Goal: Contribute content: Add original content to the website for others to see

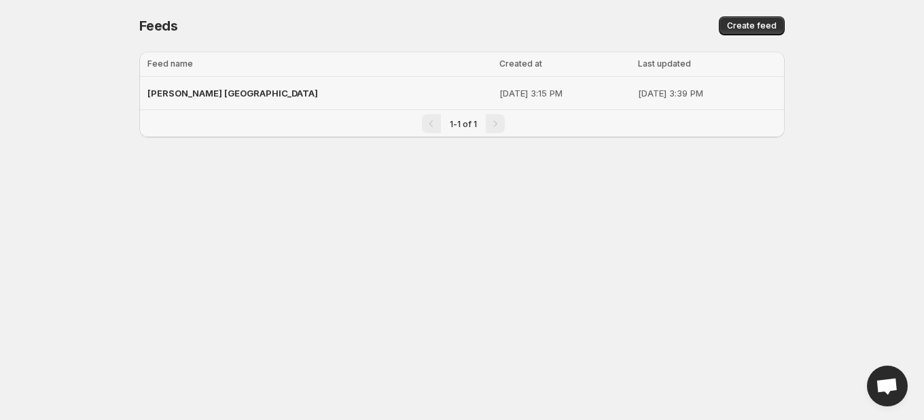
click at [198, 94] on span "[PERSON_NAME] [GEOGRAPHIC_DATA]" at bounding box center [232, 93] width 171 height 11
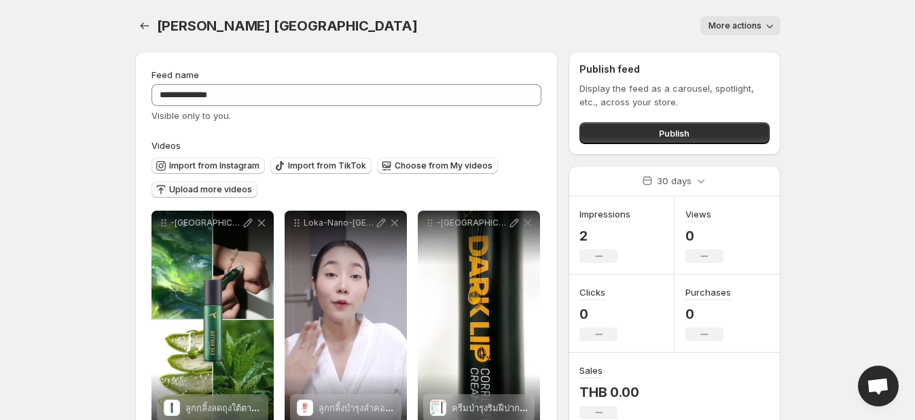
click at [196, 194] on span "Upload more videos" at bounding box center [210, 189] width 83 height 11
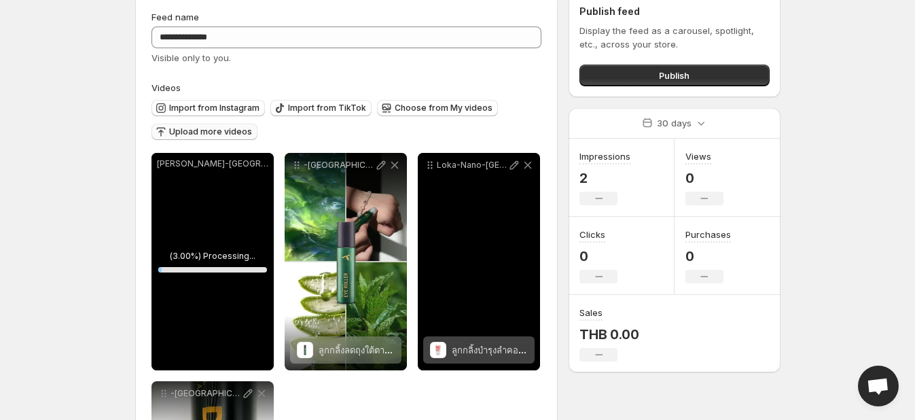
scroll to position [67, 0]
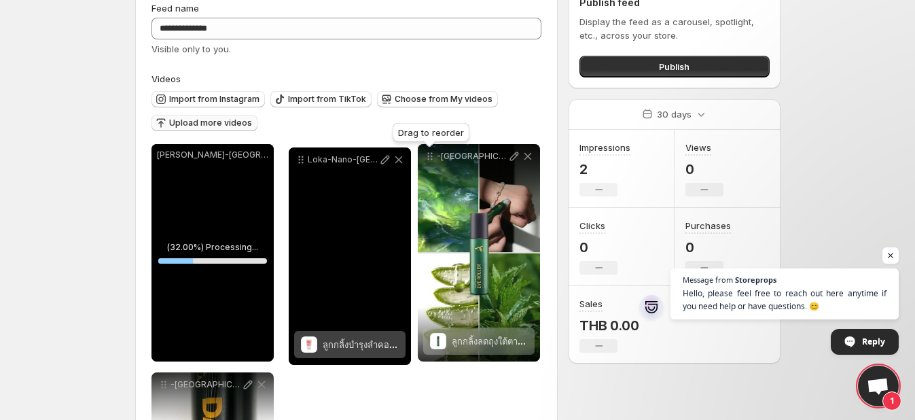
drag, startPoint x: 431, startPoint y: 154, endPoint x: 302, endPoint y: 158, distance: 129.1
click at [302, 158] on icon at bounding box center [301, 160] width 14 height 14
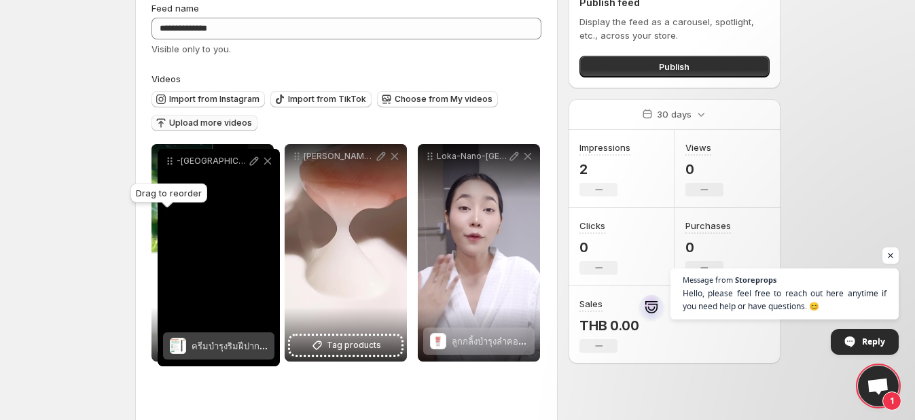
drag, startPoint x: 160, startPoint y: 385, endPoint x: 166, endPoint y: 161, distance: 223.6
click at [166, 161] on icon at bounding box center [170, 161] width 14 height 14
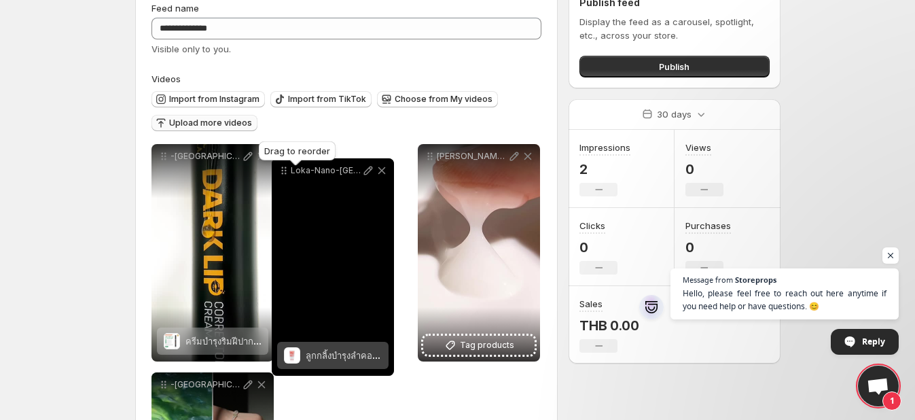
drag, startPoint x: 431, startPoint y: 156, endPoint x: 285, endPoint y: 170, distance: 146.8
click at [285, 170] on icon at bounding box center [286, 171] width 2 height 2
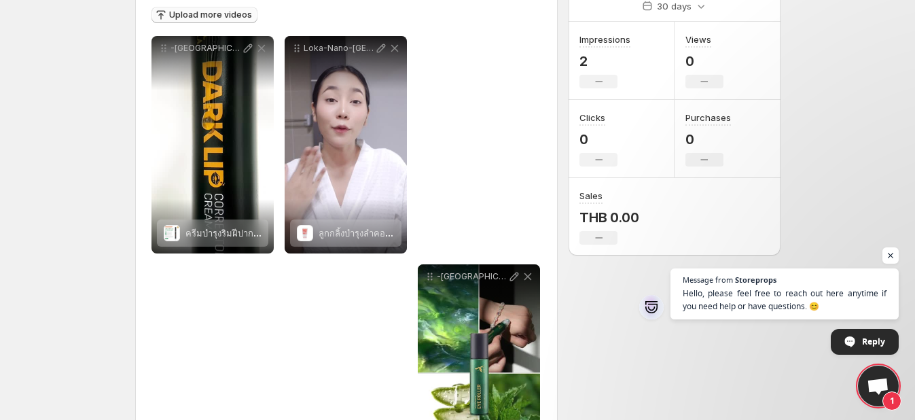
scroll to position [268, 0]
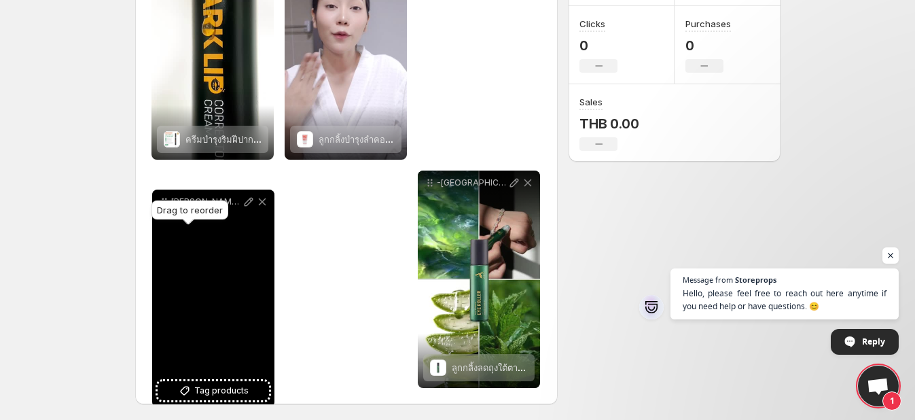
drag, startPoint x: 429, startPoint y: 158, endPoint x: 161, endPoint y: 196, distance: 271.1
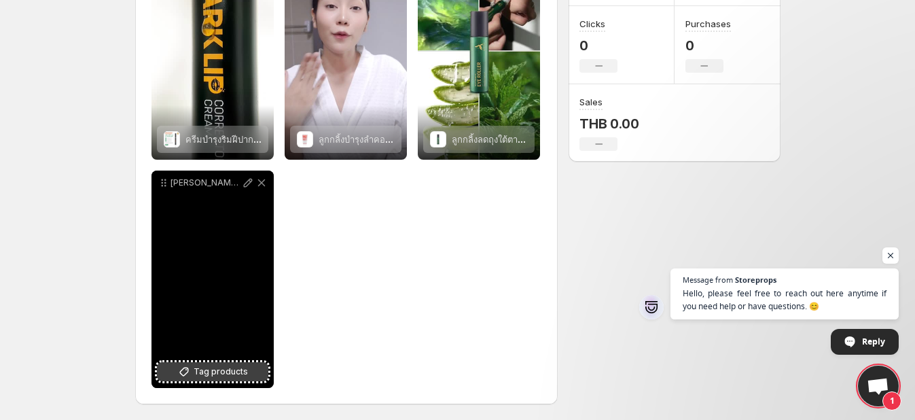
click at [226, 373] on span "Tag products" at bounding box center [221, 372] width 54 height 14
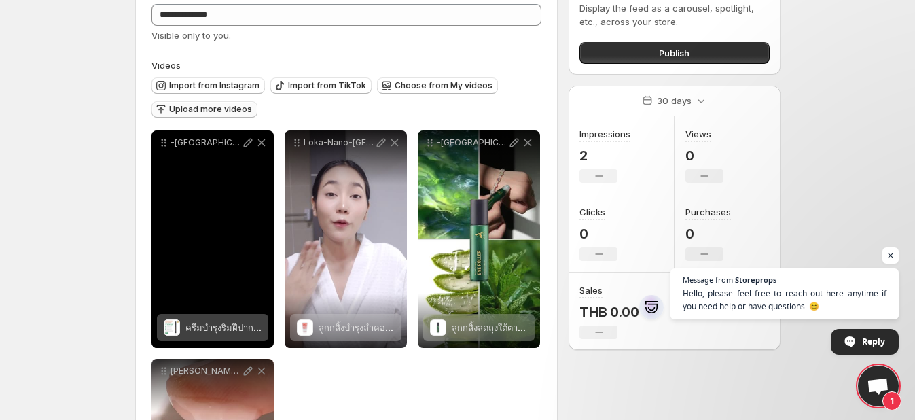
scroll to position [77, 0]
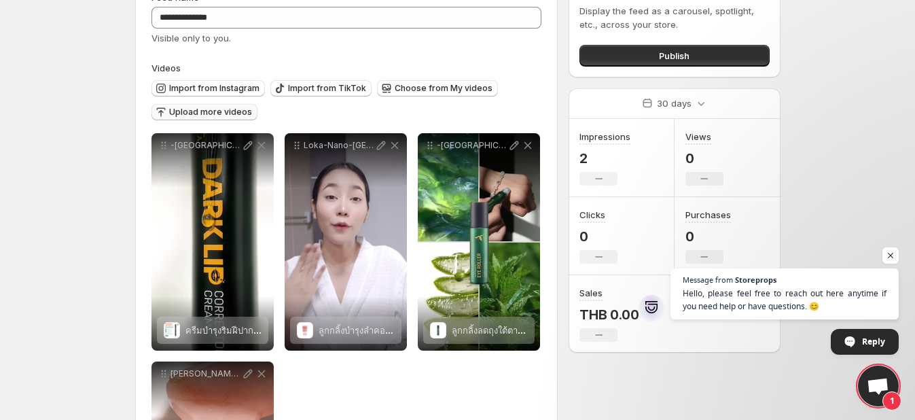
click at [186, 111] on span "Upload more videos" at bounding box center [210, 112] width 83 height 11
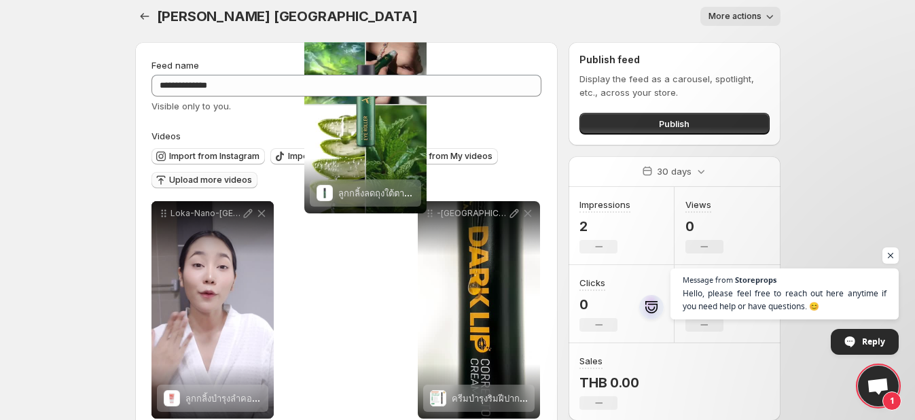
scroll to position [0, 0]
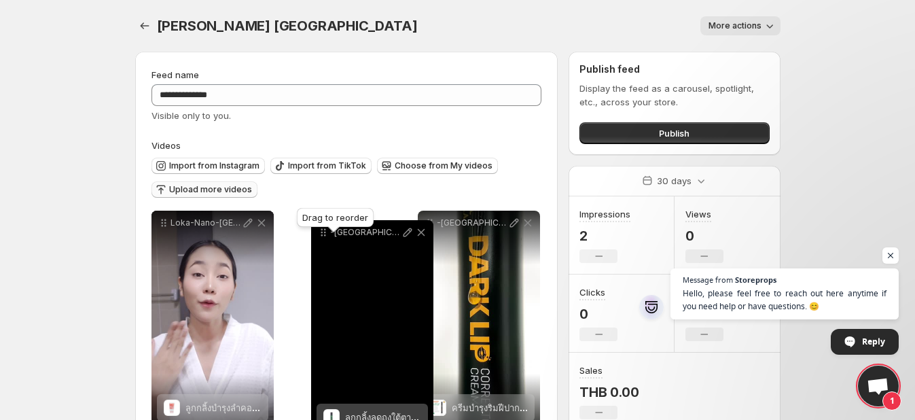
drag, startPoint x: 162, startPoint y: 184, endPoint x: 322, endPoint y: 234, distance: 167.2
click at [322, 234] on body "**********" at bounding box center [457, 210] width 915 height 420
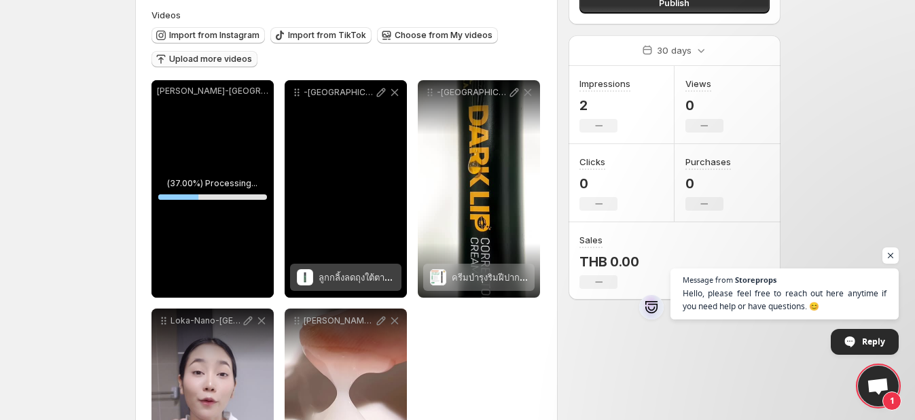
scroll to position [131, 0]
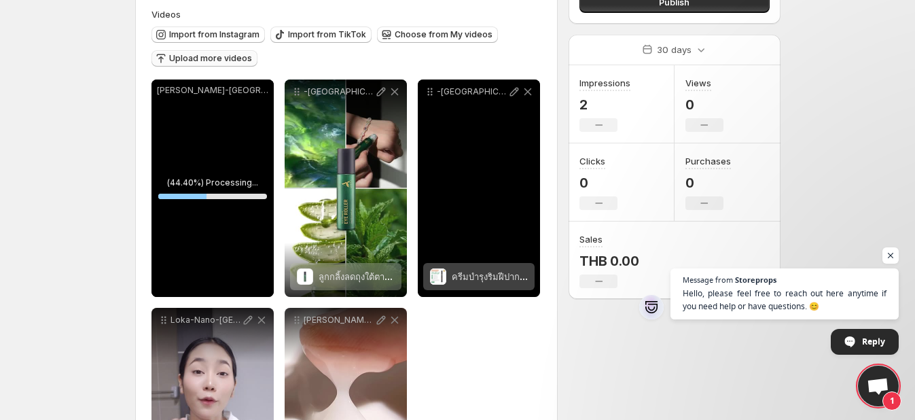
click at [469, 166] on div "-[GEOGRAPHIC_DATA]-[GEOGRAPHIC_DATA]-02" at bounding box center [479, 187] width 122 height 217
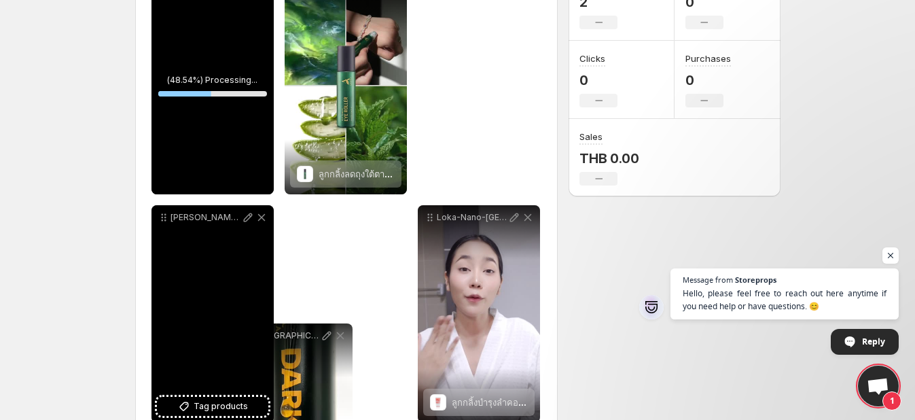
scroll to position [237, 0]
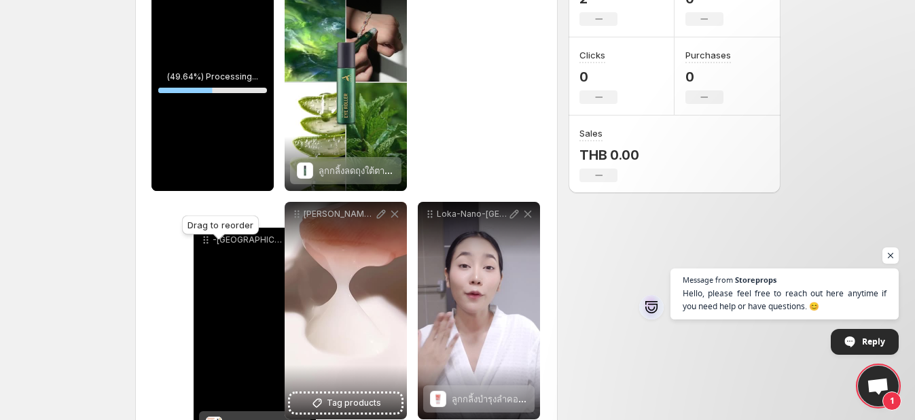
drag, startPoint x: 430, startPoint y: 90, endPoint x: 205, endPoint y: 238, distance: 269.2
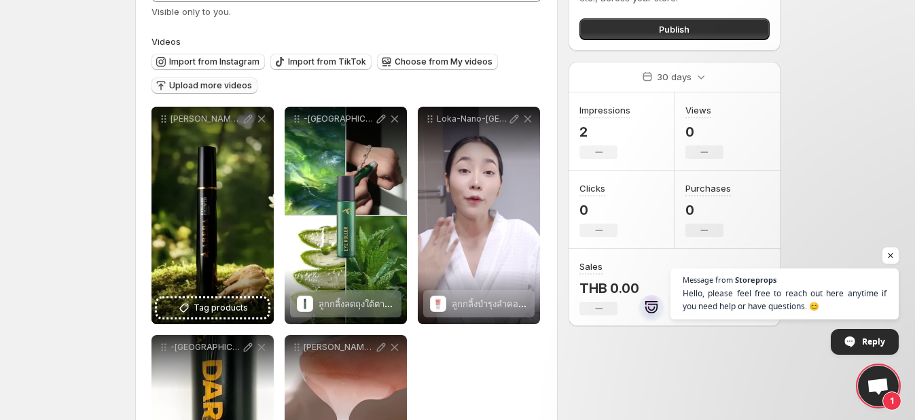
scroll to position [0, 0]
